Goal: Navigation & Orientation: Find specific page/section

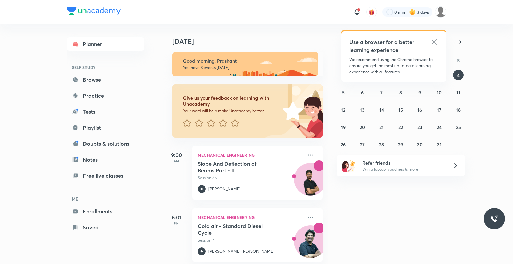
click at [435, 43] on icon at bounding box center [434, 41] width 5 height 5
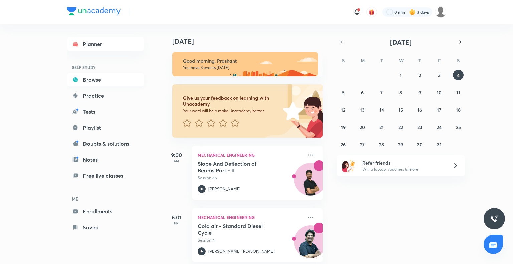
click at [100, 84] on link "Browse" at bounding box center [106, 79] width 78 height 13
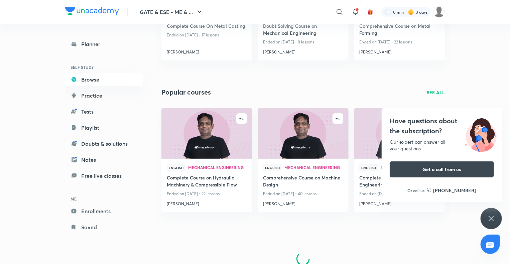
scroll to position [317, 0]
click at [491, 216] on icon at bounding box center [491, 219] width 8 height 8
